Goal: Navigation & Orientation: Find specific page/section

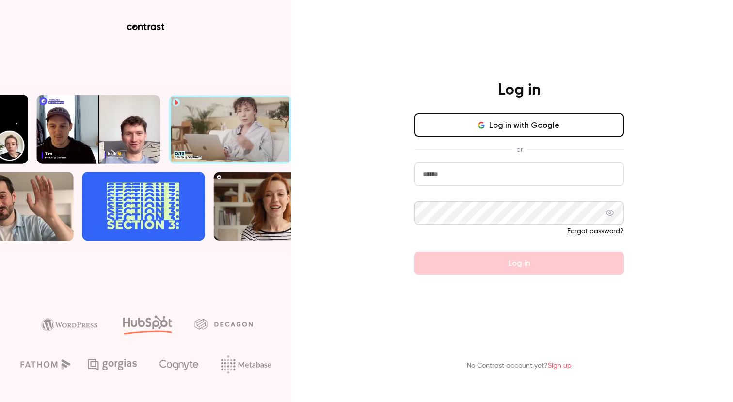
type input "**********"
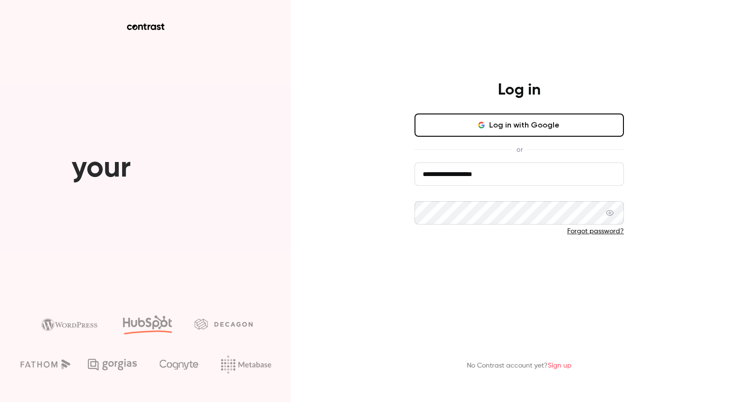
click at [491, 255] on button "Log in" at bounding box center [518, 262] width 209 height 23
